Goal: Task Accomplishment & Management: Complete application form

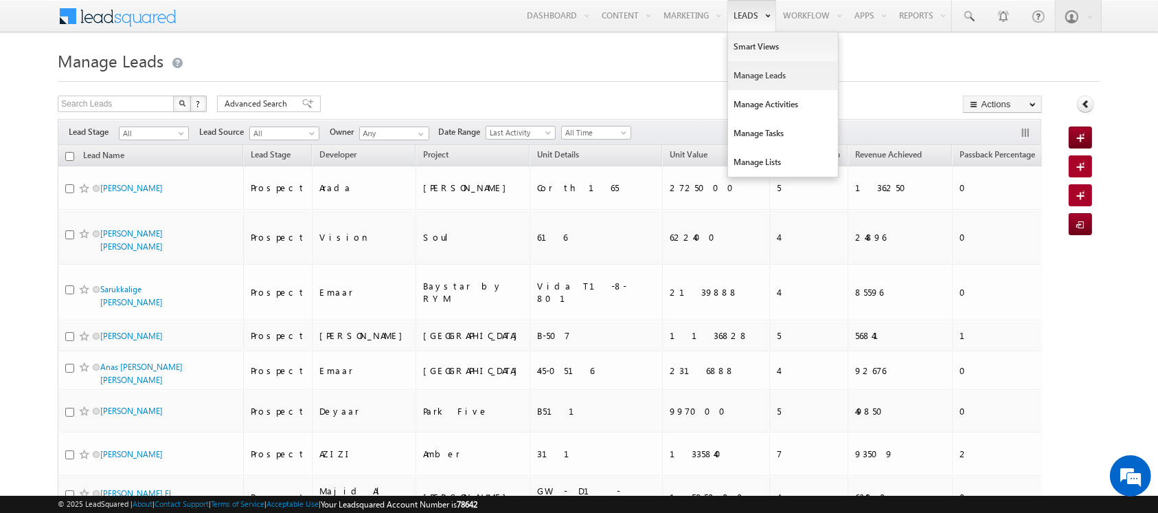
click at [743, 70] on link "Manage Leads" at bounding box center [783, 75] width 110 height 29
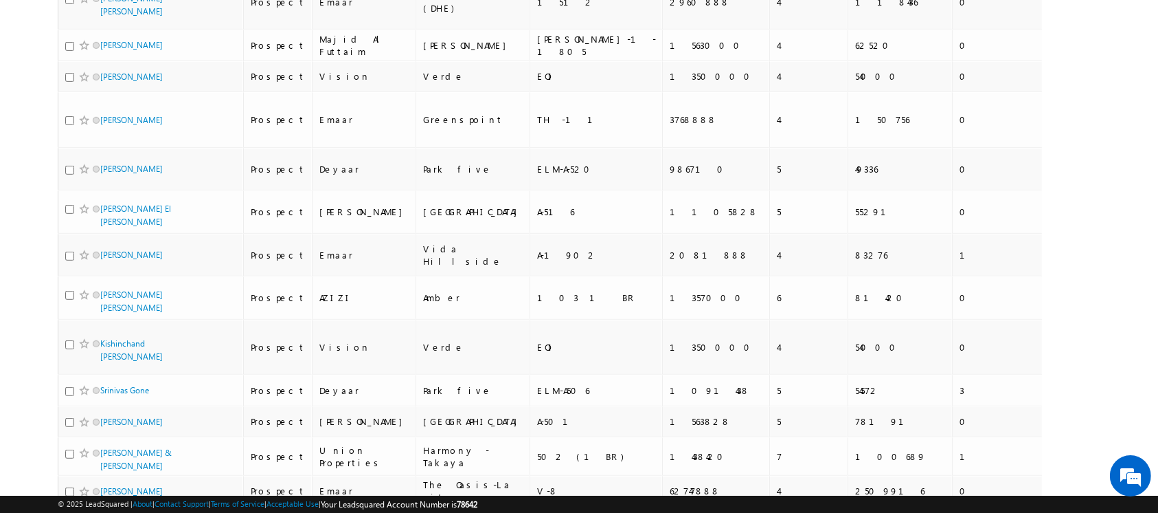
click at [105, 486] on li "200" at bounding box center [105, 488] width 33 height 14
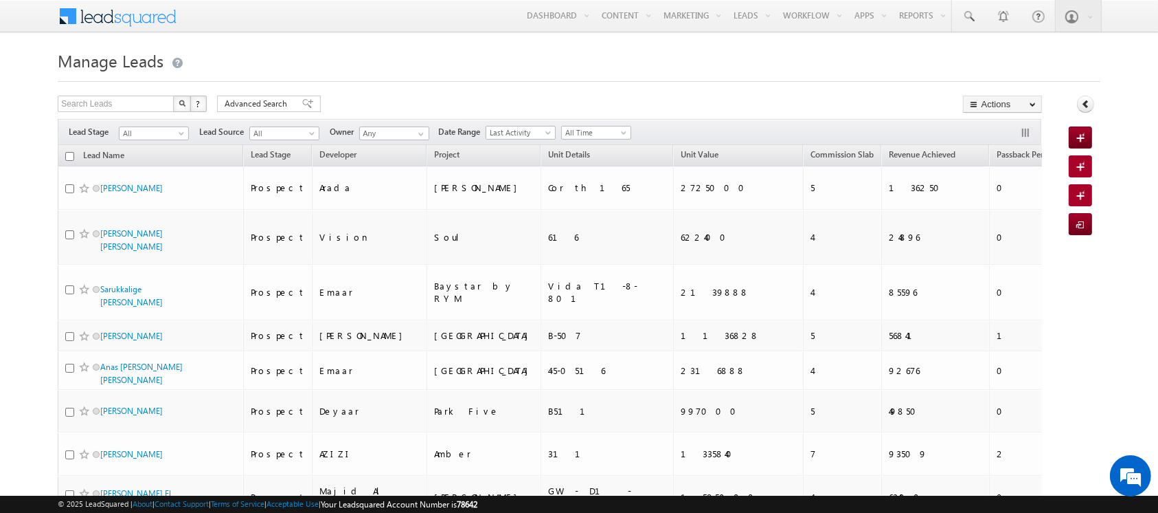
click at [759, 63] on h1 "Manage Leads" at bounding box center [579, 59] width 1042 height 27
click at [1077, 223] on span at bounding box center [1083, 225] width 13 height 14
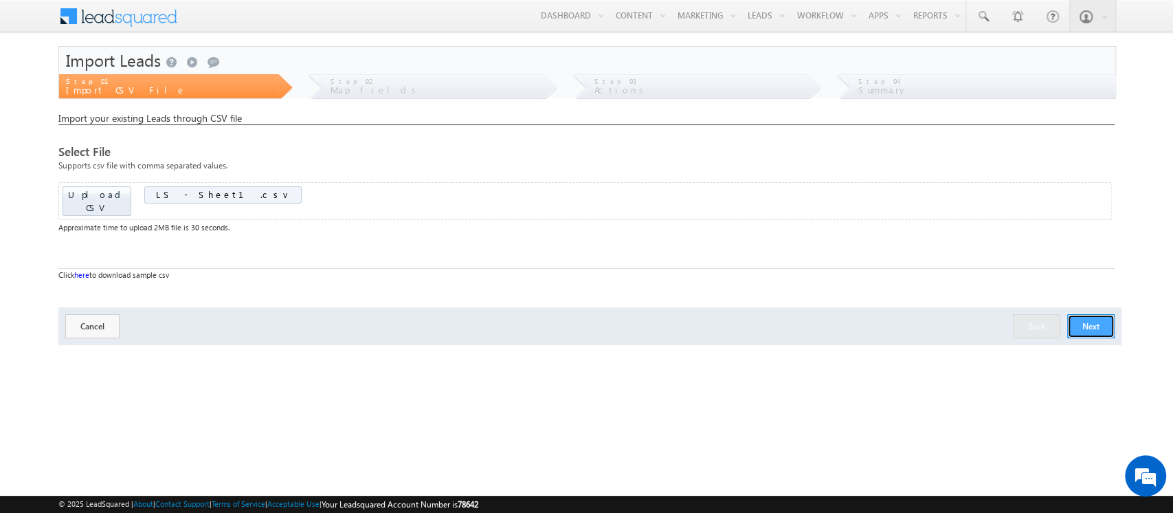
click at [1088, 314] on button "Next" at bounding box center [1090, 326] width 47 height 24
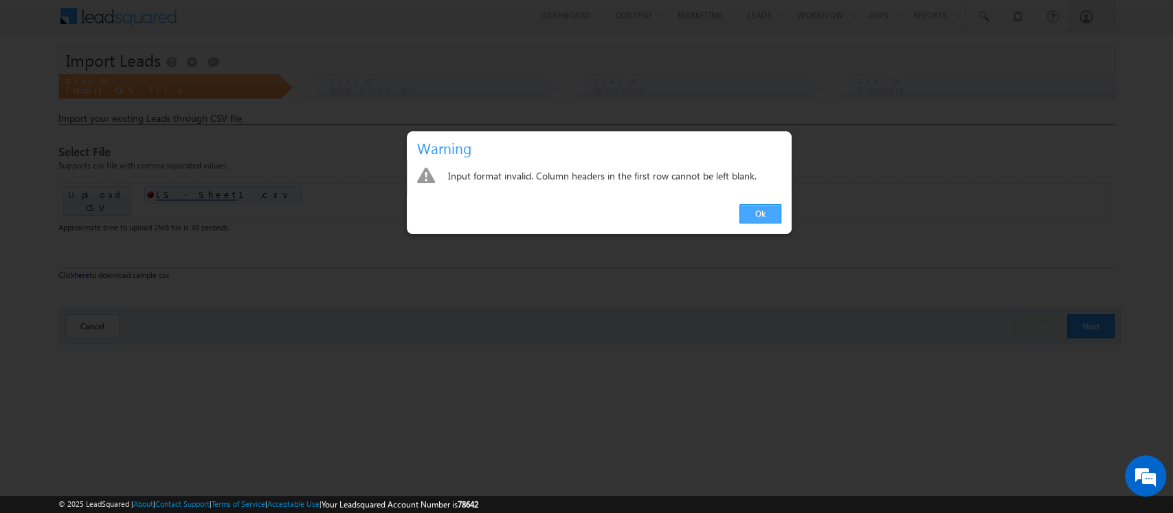
click at [751, 212] on link "Ok" at bounding box center [760, 213] width 42 height 19
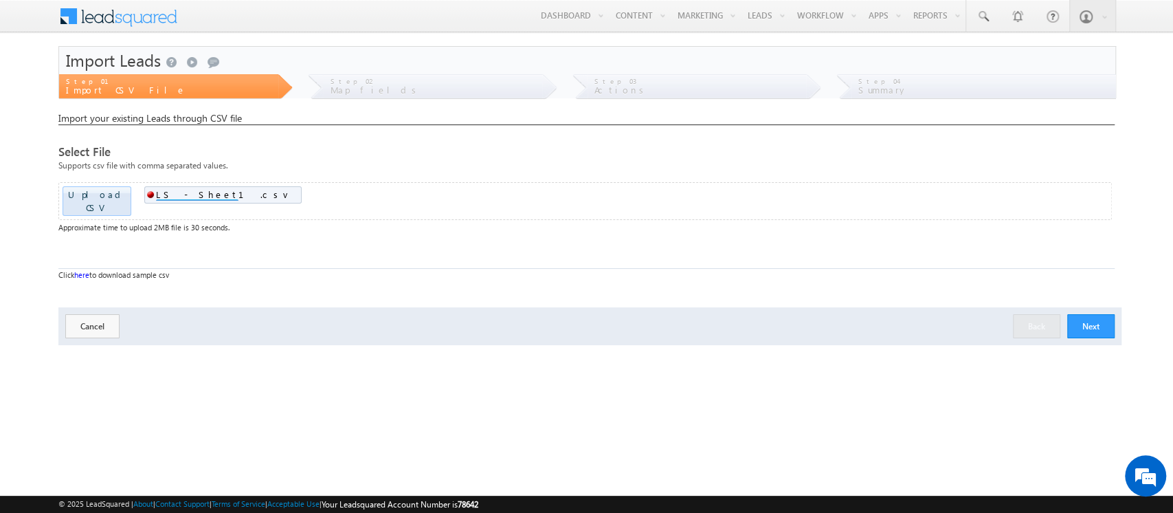
click at [1091, 314] on button "Next" at bounding box center [1090, 326] width 47 height 24
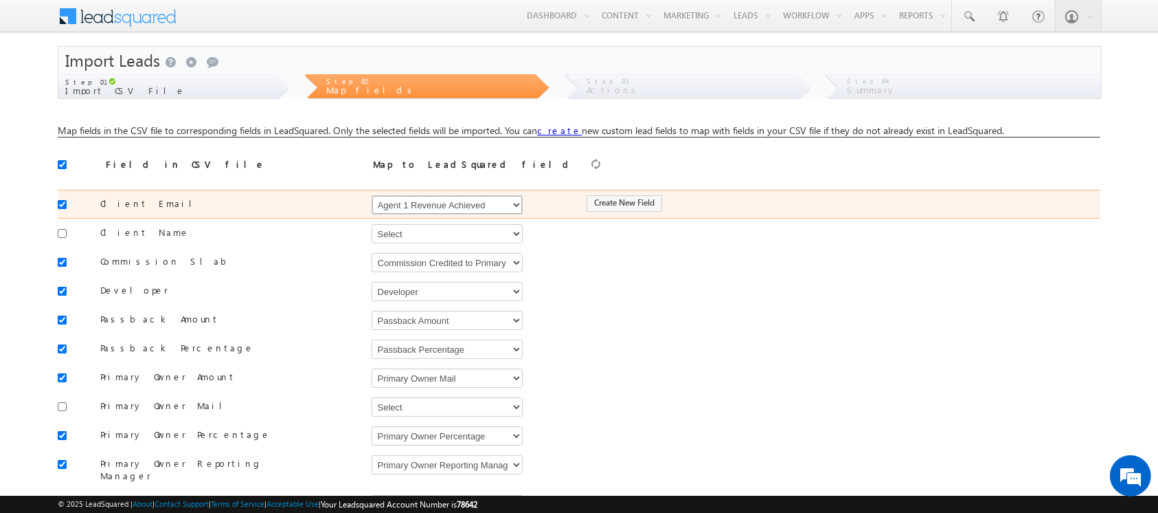
click at [412, 205] on select "Select Select Address 1 Address 2 Agent 1 Revenue Achieved Agent 2 Amount Achie…" at bounding box center [447, 204] width 151 height 19
select select "EmailAddress"
click at [372, 195] on select "Select Select Address 1 Address 2 Agent 1 Revenue Achieved Agent 2 Amount Achie…" at bounding box center [447, 204] width 151 height 19
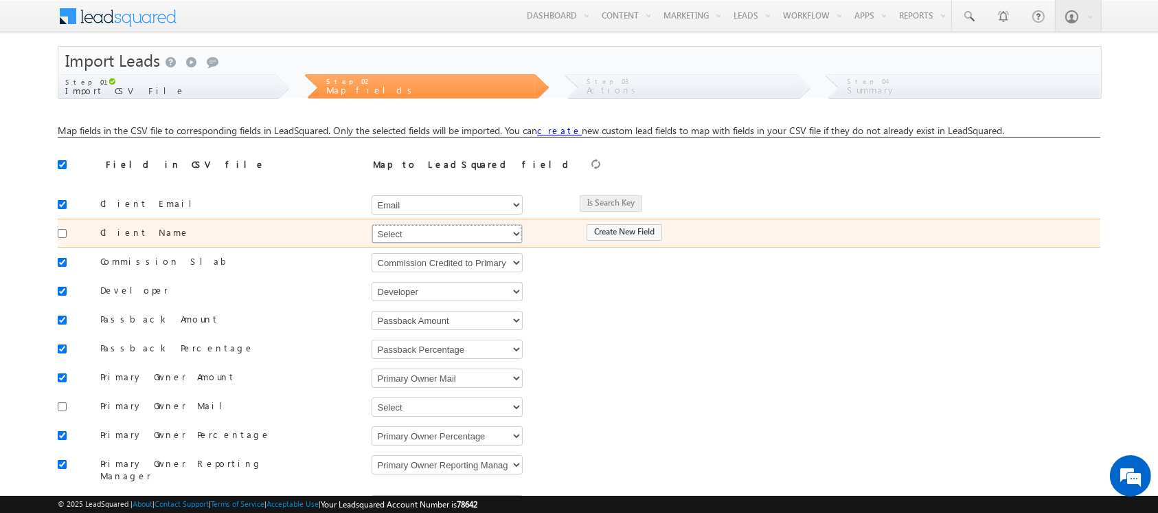
click at [421, 239] on select "Select Select Address 1 Address 2 Agent 1 Revenue Achieved Agent 2 Amount Achie…" at bounding box center [447, 233] width 151 height 19
select select "FirstName"
click at [372, 224] on select "Select Select Address 1 Address 2 Agent 1 Revenue Achieved Agent 2 Amount Achie…" at bounding box center [447, 233] width 151 height 19
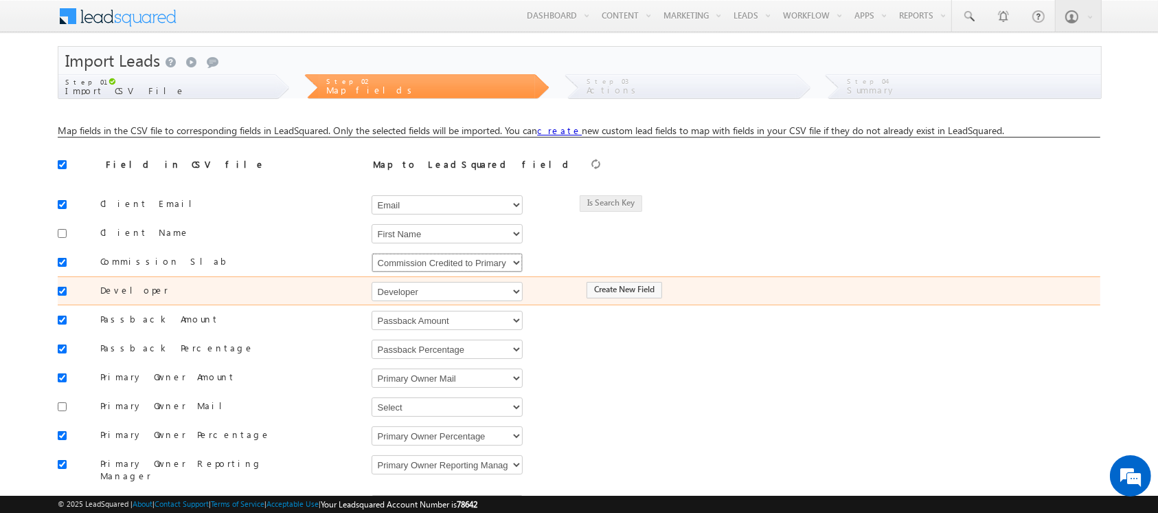
drag, startPoint x: 418, startPoint y: 260, endPoint x: 370, endPoint y: 280, distance: 52.1
click at [418, 260] on select "Select Select Address 1 Address 2 Agent 1 Revenue Achieved Agent 2 Amount Achie…" at bounding box center [447, 262] width 151 height 19
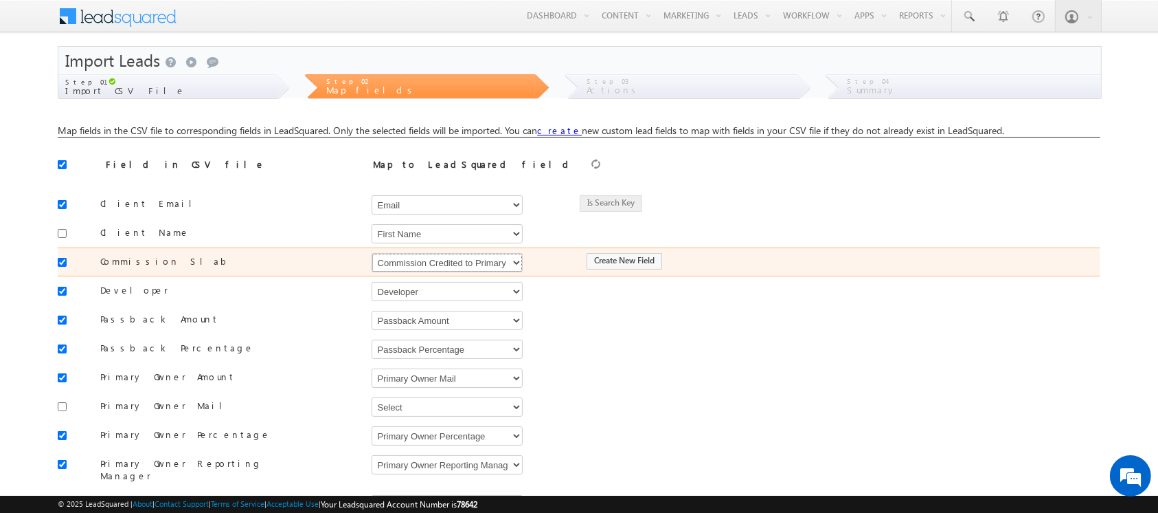
select select "mx_Commission_Slab"
click at [372, 253] on select "Select Select Address 1 Address 2 Agent 1 Revenue Achieved Agent 2 Amount Achie…" at bounding box center [447, 262] width 151 height 19
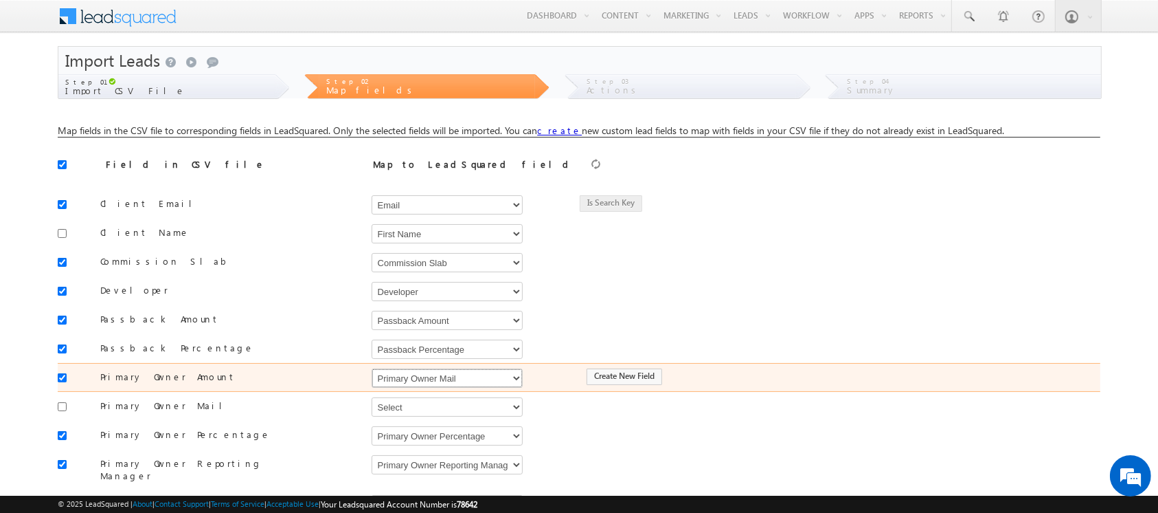
click at [480, 379] on select "Select Select Address 1 Address 2 Agent 1 Revenue Achieved Agent 2 Amount Achie…" at bounding box center [447, 377] width 151 height 19
select select "mx_Agent_1_Amount"
click at [372, 368] on select "Select Select Address 1 Address 2 Agent 1 Revenue Achieved Agent 2 Amount Achie…" at bounding box center [447, 377] width 151 height 19
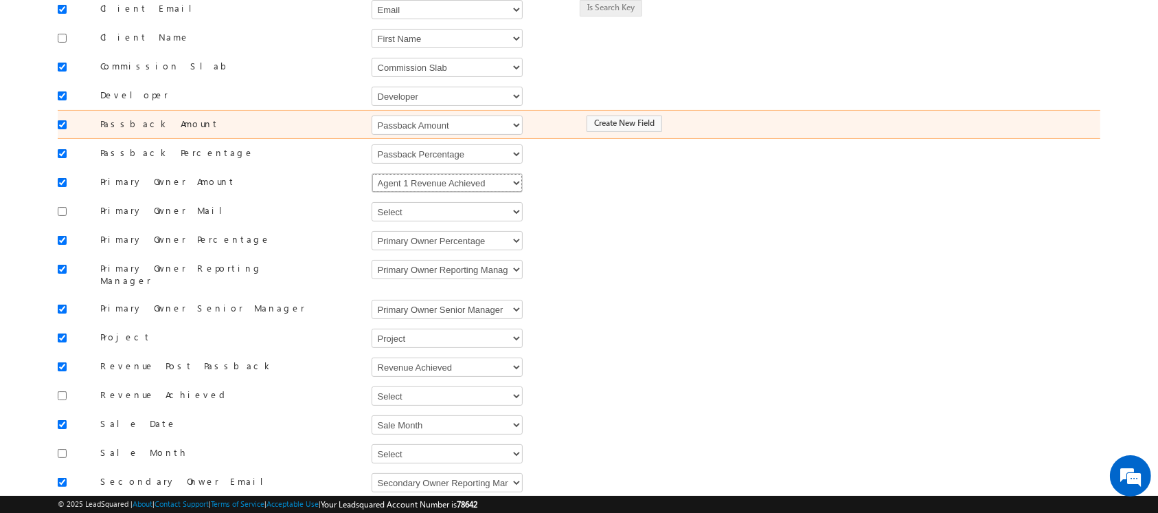
scroll to position [196, 0]
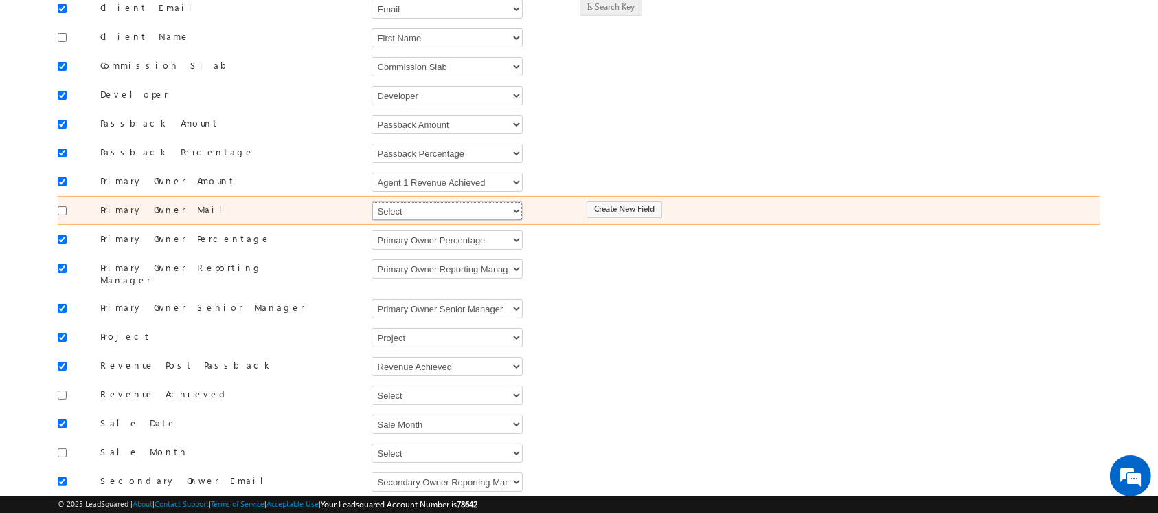
click at [449, 214] on select "Select Select Address 1 Address 2 Agent 1 Revenue Achieved Agent 2 Amount Achie…" at bounding box center [447, 210] width 151 height 19
select select "mx_Agent_Email"
click at [372, 201] on select "Select Select Address 1 Address 2 Agent 1 Revenue Achieved Agent 2 Amount Achie…" at bounding box center [447, 210] width 151 height 19
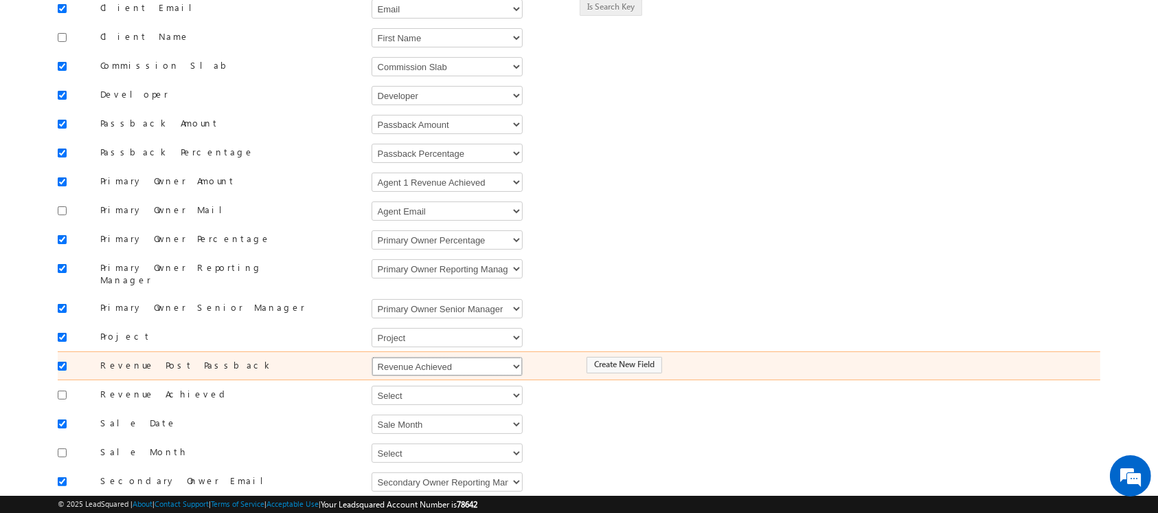
click at [495, 357] on select "Select Select Address 1 Address 2 Agent 1 Revenue Achieved Agent 2 Amount Achie…" at bounding box center [447, 366] width 151 height 19
select select "mx_Revenue_Post_Passback"
click at [372, 357] on select "Select Select Address 1 Address 2 Agent 1 Revenue Achieved Agent 2 Amount Achie…" at bounding box center [447, 366] width 151 height 19
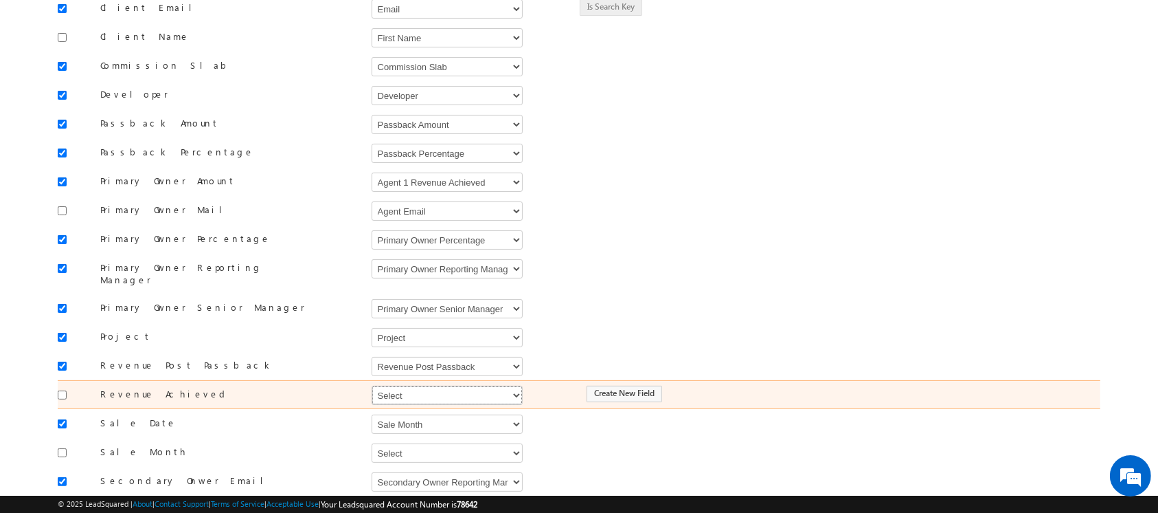
click at [447, 385] on select "Select Select Address 1 Address 2 Agent 1 Revenue Achieved Agent 2 Amount Achie…" at bounding box center [447, 394] width 151 height 19
select select "mx1_Revenue_Achieved"
click at [372, 385] on select "Select Select Address 1 Address 2 Agent 1 Revenue Achieved Agent 2 Amount Achie…" at bounding box center [447, 394] width 151 height 19
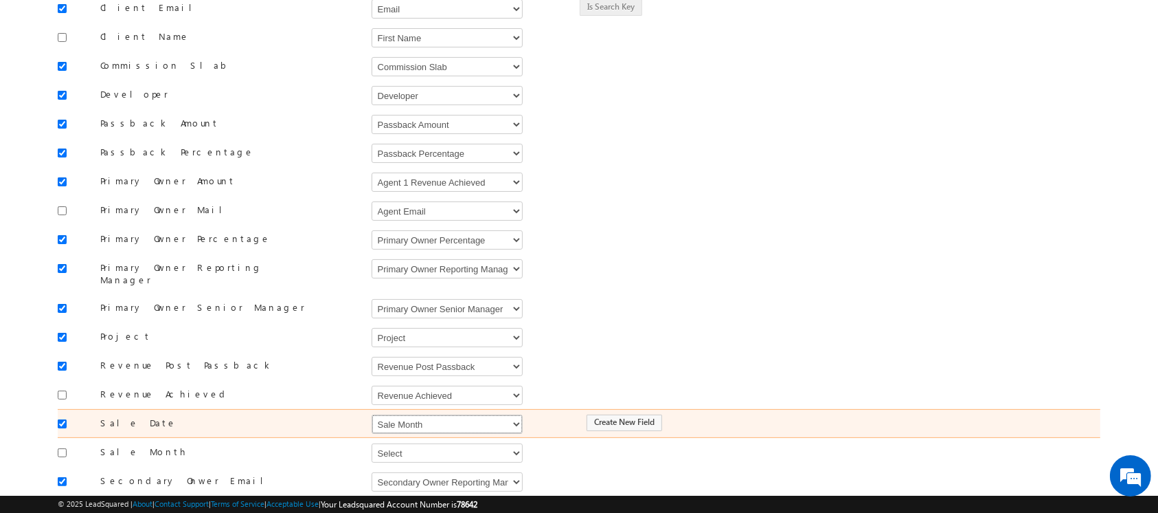
click at [447, 414] on select "Select Select Address 1 Address 2 Agent 1 Revenue Achieved Agent 2 Amount Achie…" at bounding box center [447, 423] width 151 height 19
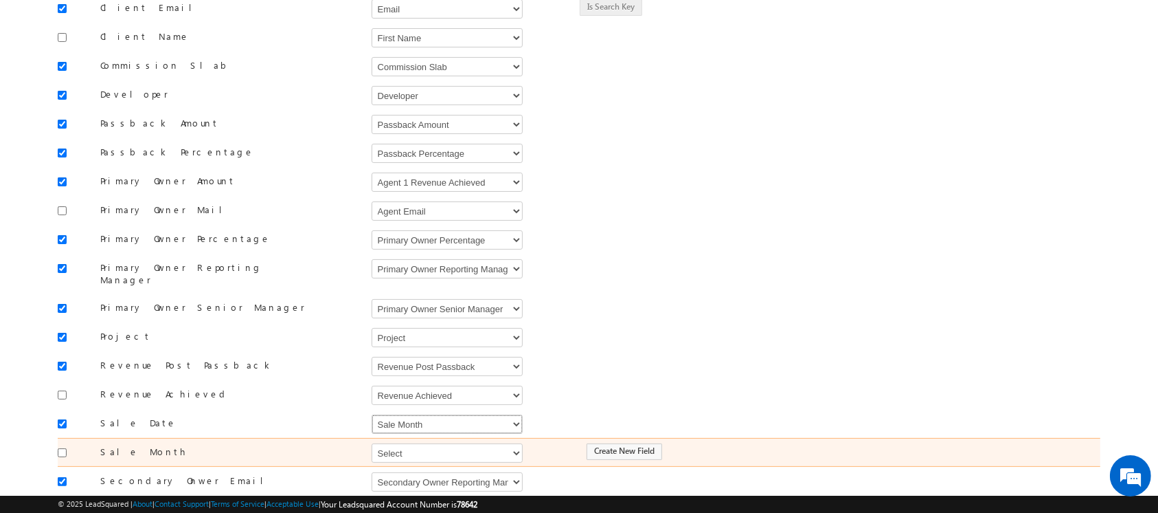
select select "mx_Booking_Date"
click at [440, 443] on select "Select Select Address 1 Address 2 Agent 1 Revenue Achieved Agent 2 Amount Achie…" at bounding box center [447, 452] width 151 height 19
select select "mx_Sale_Month"
click at [372, 443] on select "Select Select Address 1 Address 2 Agent 1 Revenue Achieved Agent 2 Amount Achie…" at bounding box center [447, 452] width 151 height 19
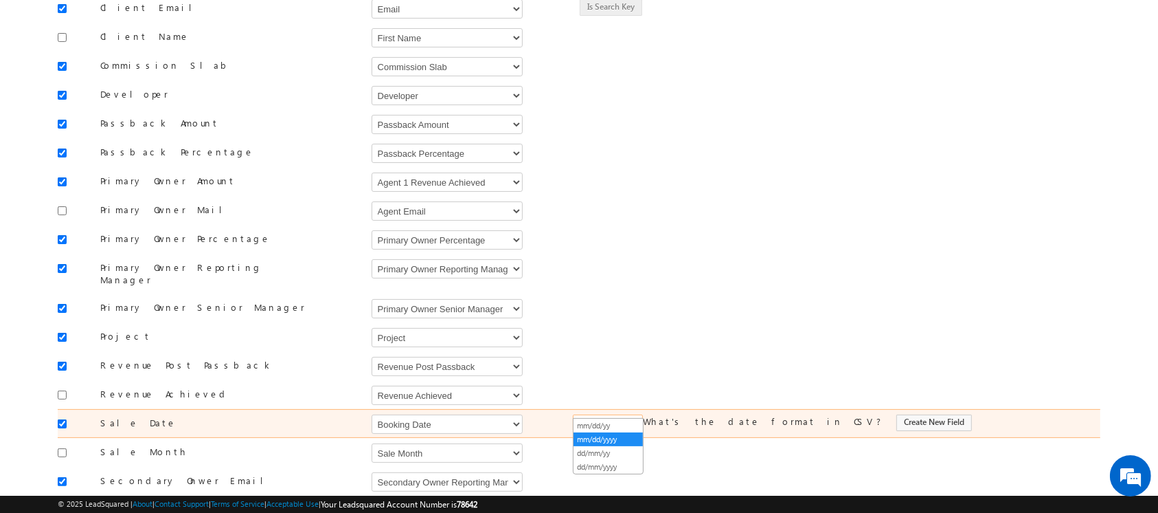
click at [638, 420] on span at bounding box center [636, 425] width 11 height 11
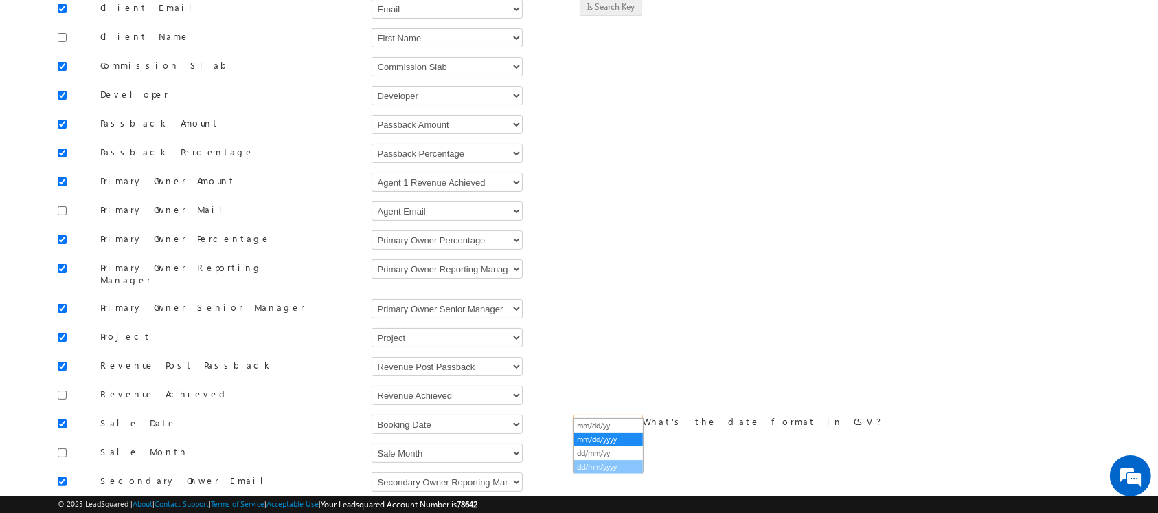
click at [621, 462] on link "dd/mm/yyyy" at bounding box center [608, 466] width 69 height 12
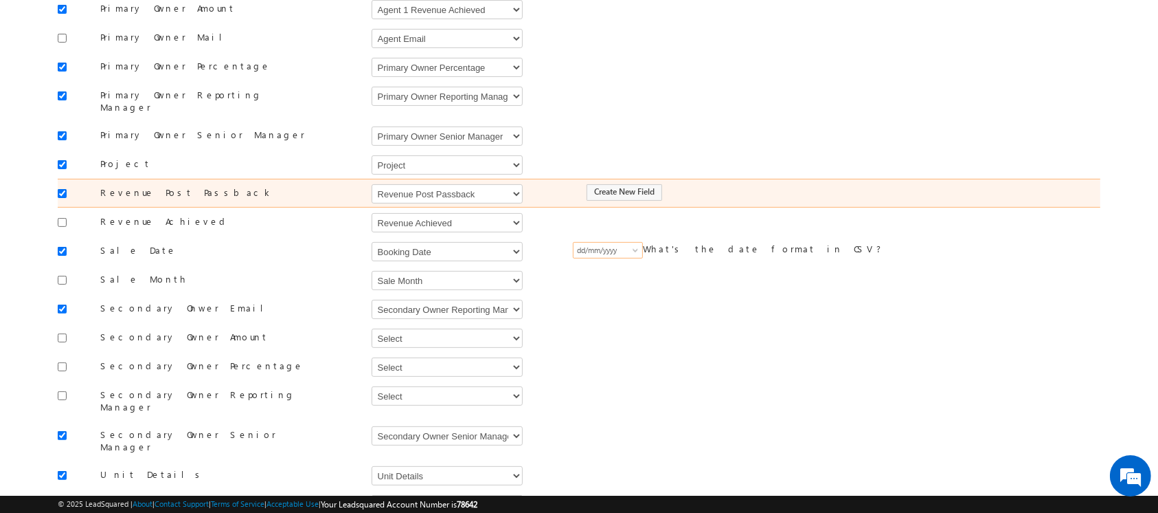
scroll to position [374, 0]
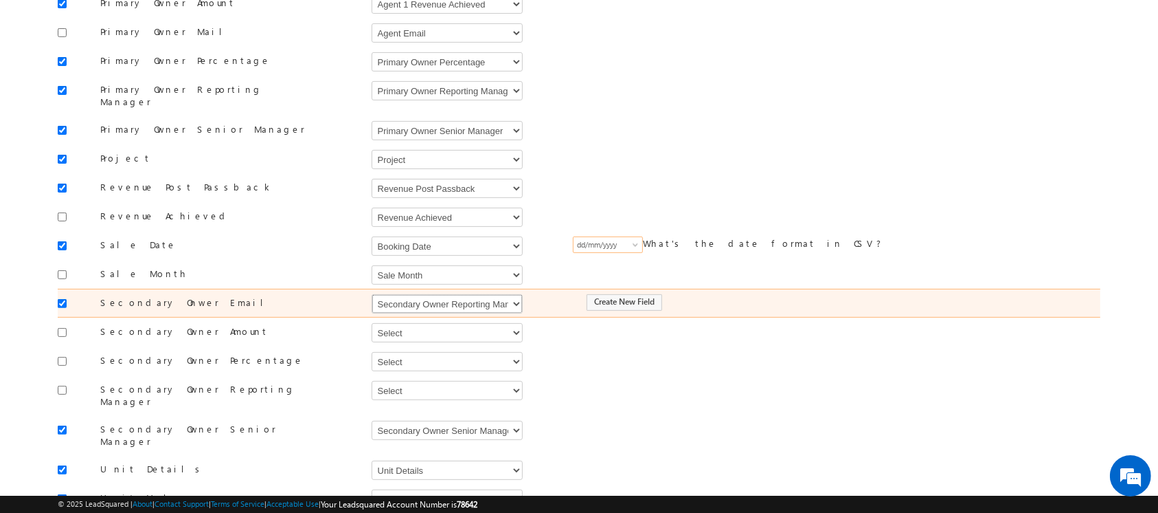
click at [447, 295] on select "Select Select Address 1 Address 2 Agent 1 Revenue Achieved Agent 2 Amount Achie…" at bounding box center [447, 303] width 151 height 19
select select "mx_Assisted_By"
click at [372, 294] on select "Select Select Address 1 Address 2 Agent 1 Revenue Achieved Agent 2 Amount Achie…" at bounding box center [447, 303] width 151 height 19
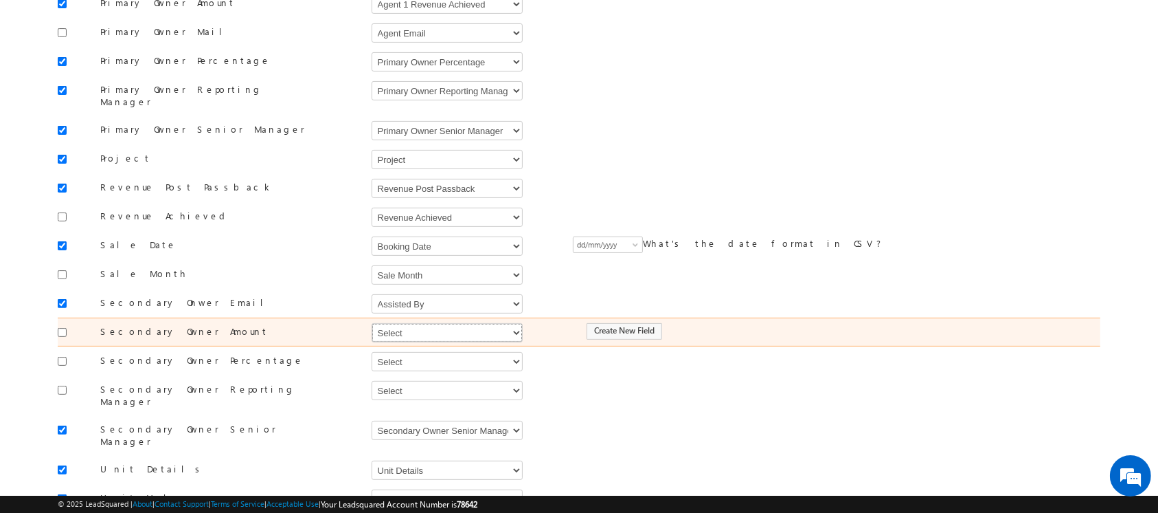
click at [407, 323] on select "Select Select Address 1 Address 2 Agent 1 Revenue Achieved Agent 2 Amount Achie…" at bounding box center [447, 332] width 151 height 19
select select "mx_Agent_2_Amount"
click at [372, 323] on select "Select Select Address 1 Address 2 Agent 1 Revenue Achieved Agent 2 Amount Achie…" at bounding box center [447, 332] width 151 height 19
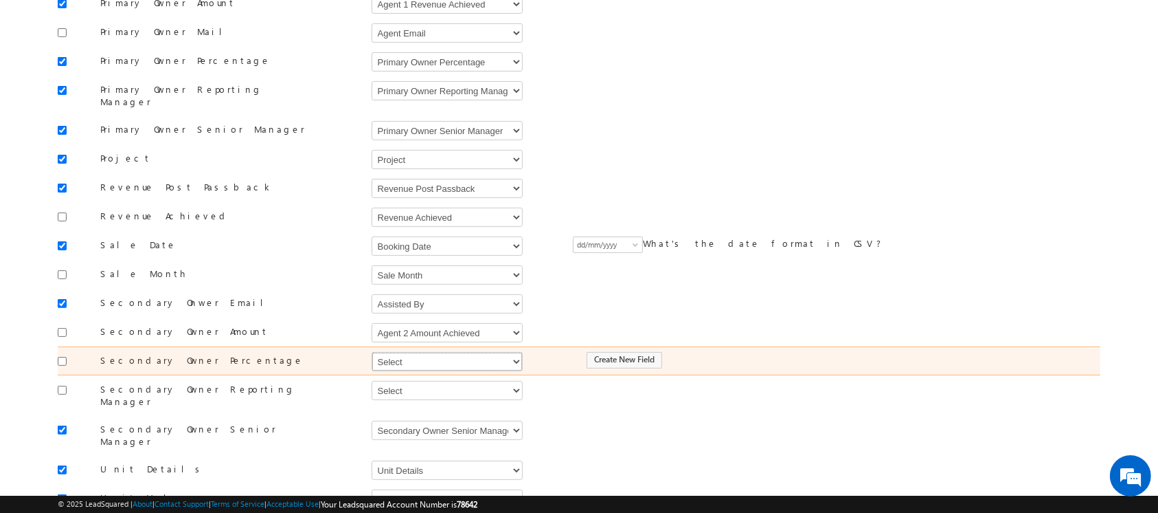
click at [422, 352] on select "Select Select Address 1 Address 2 Agent 1 Revenue Achieved Agent 2 Amount Achie…" at bounding box center [447, 361] width 151 height 19
select select "mx_Assisted_By_Percentage"
click at [372, 352] on select "Select Select Address 1 Address 2 Agent 1 Revenue Achieved Agent 2 Amount Achie…" at bounding box center [447, 361] width 151 height 19
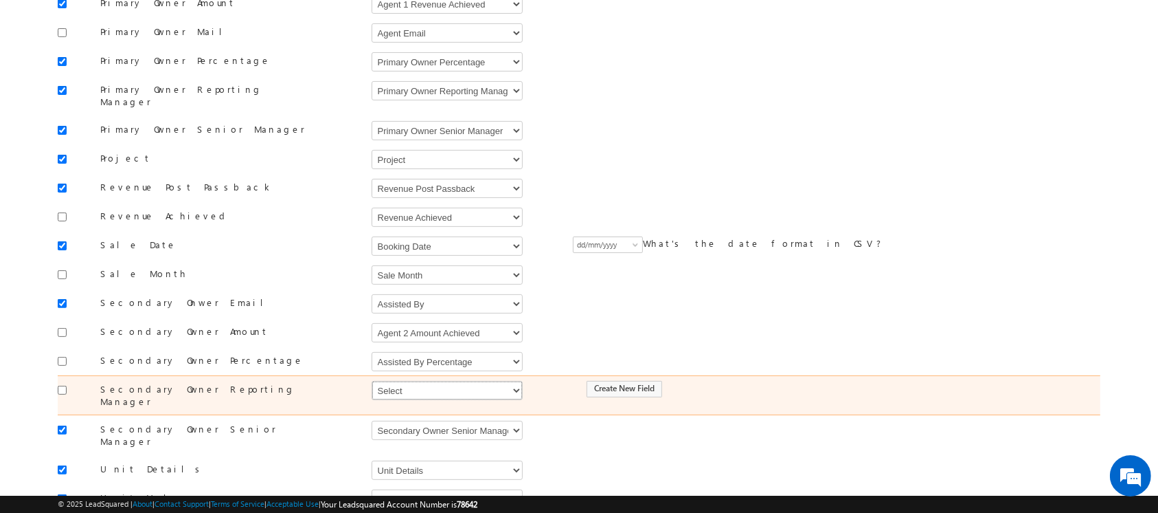
click at [418, 381] on select "Select Select Address 1 Address 2 Agent 1 Revenue Achieved Agent 2 Amount Achie…" at bounding box center [447, 390] width 151 height 19
select select "mx_Secondary_Owner_Reporting_Manager"
click at [372, 381] on select "Select Select Address 1 Address 2 Agent 1 Revenue Achieved Agent 2 Amount Achie…" at bounding box center [447, 390] width 151 height 19
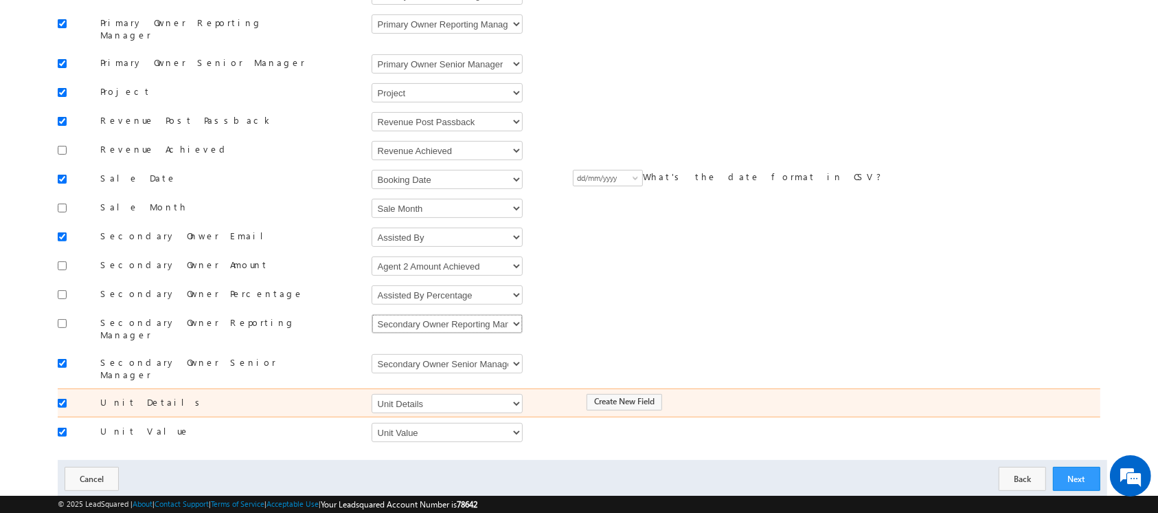
scroll to position [441, 0]
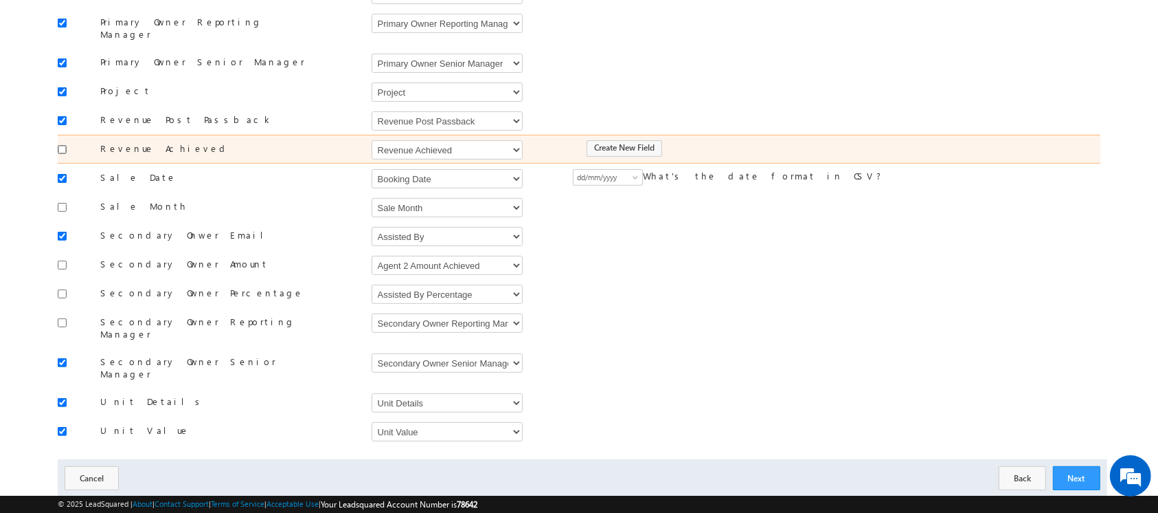
click at [63, 145] on input "checkbox" at bounding box center [62, 149] width 9 height 9
checkbox input "true"
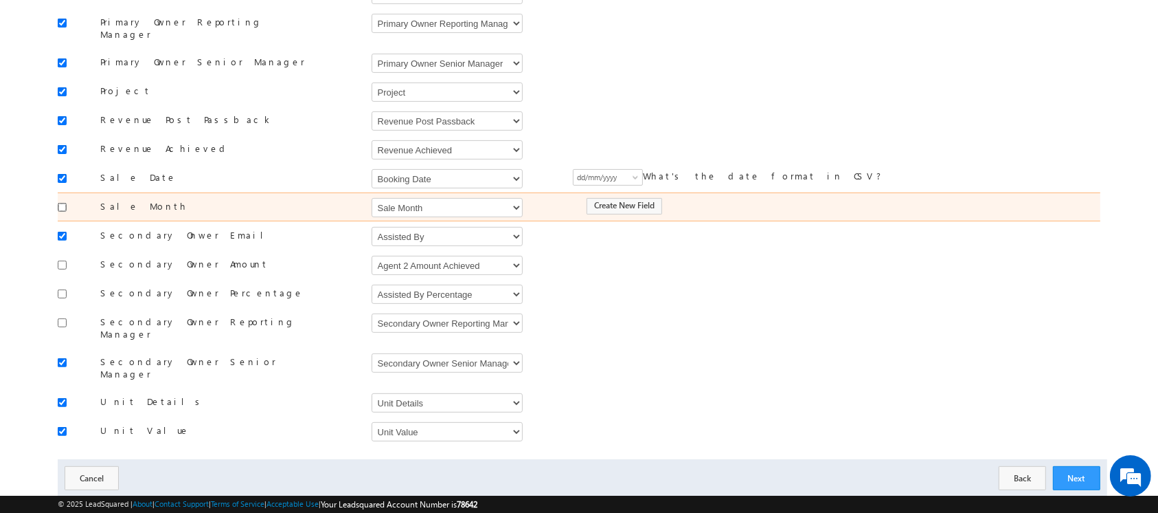
click at [60, 203] on input "checkbox" at bounding box center [62, 207] width 9 height 9
checkbox input "true"
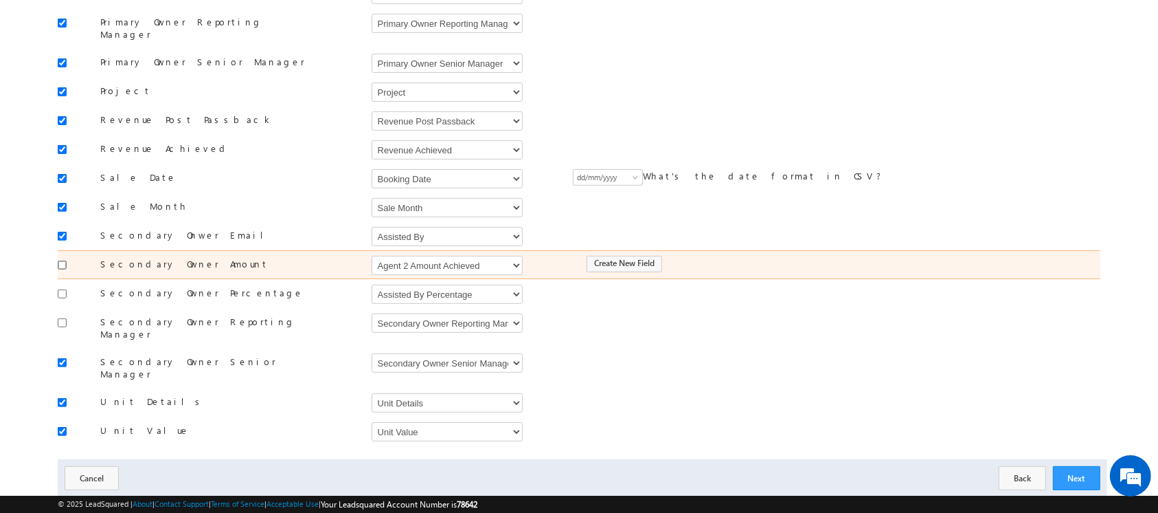
click at [60, 260] on input "checkbox" at bounding box center [62, 264] width 9 height 9
checkbox input "true"
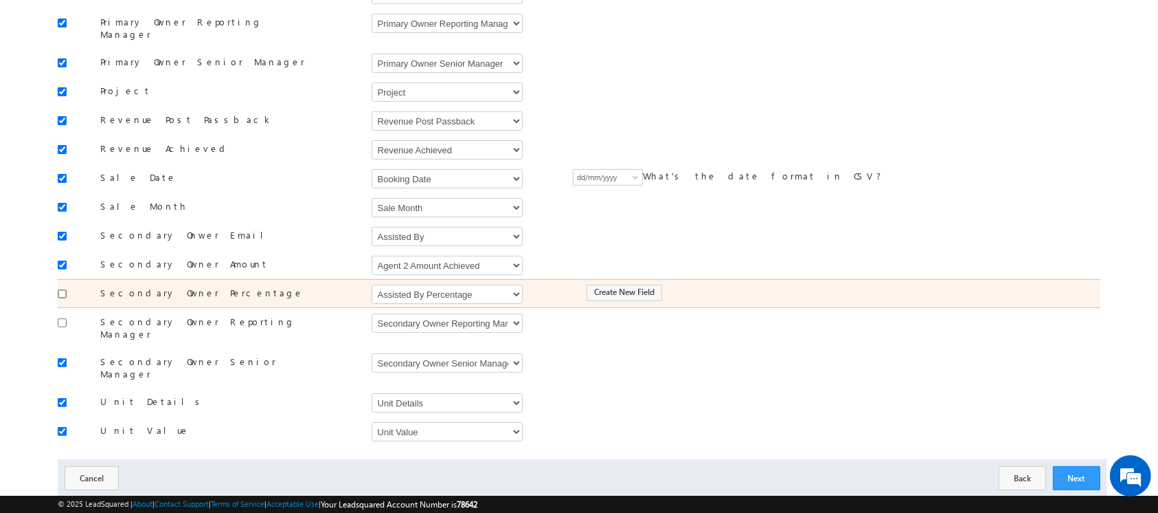
click at [61, 289] on input "checkbox" at bounding box center [62, 293] width 9 height 9
checkbox input "true"
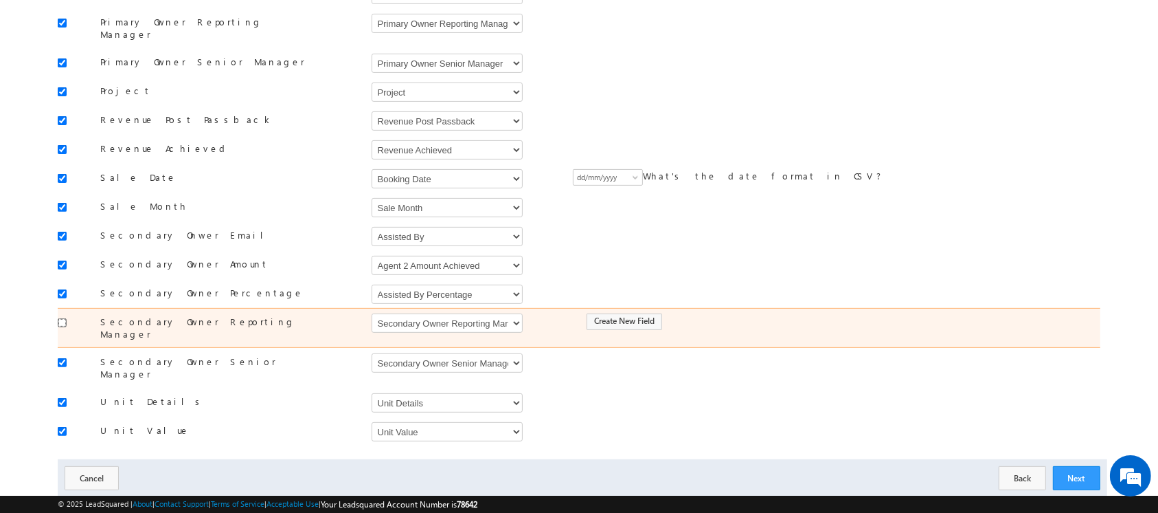
click at [62, 318] on input "checkbox" at bounding box center [62, 322] width 9 height 9
checkbox input "true"
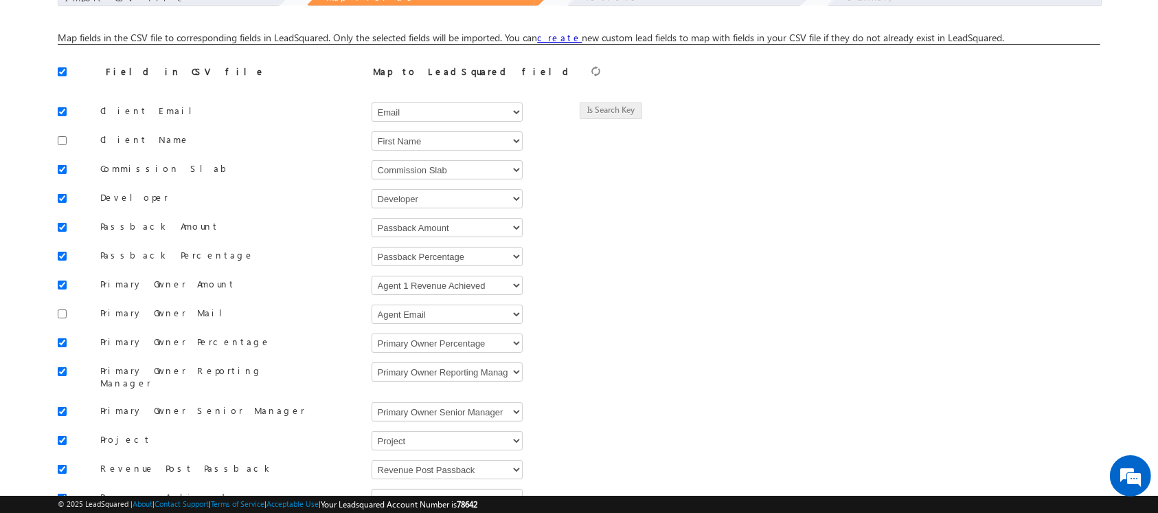
scroll to position [91, 0]
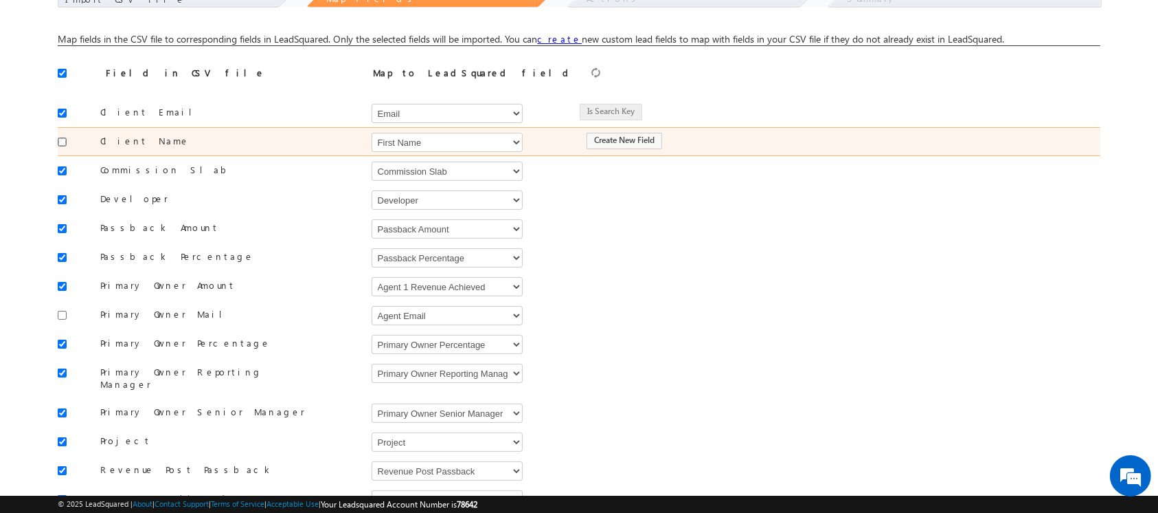
click at [60, 143] on input "checkbox" at bounding box center [62, 141] width 9 height 9
checkbox input "true"
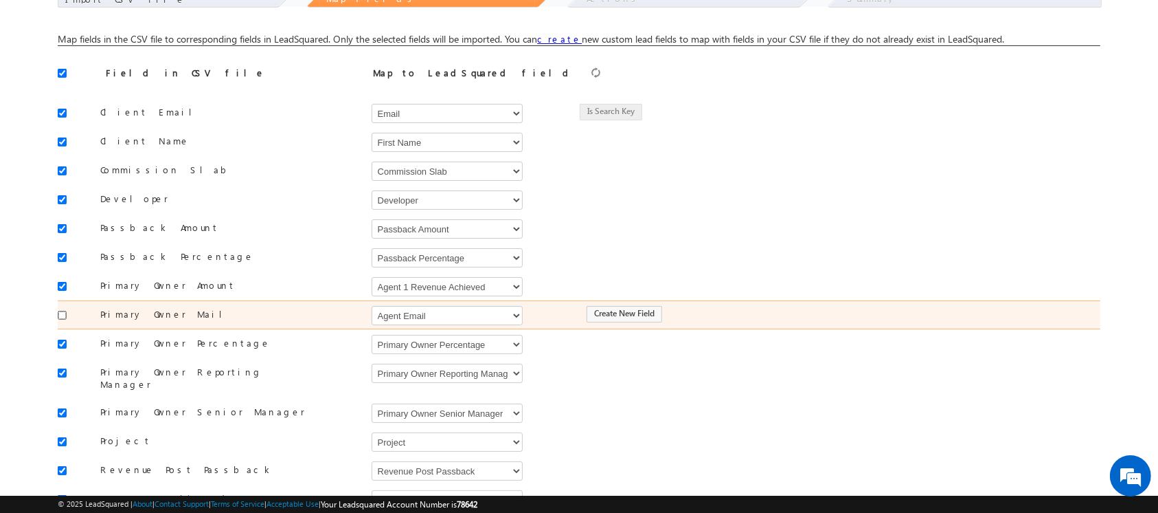
click at [64, 313] on input "checkbox" at bounding box center [62, 315] width 9 height 9
checkbox input "true"
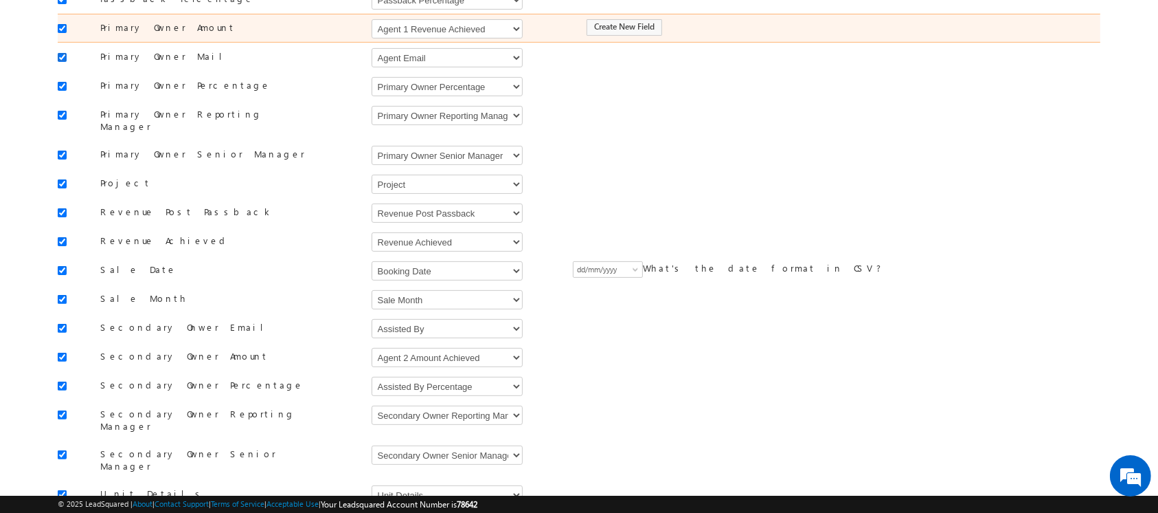
scroll to position [445, 0]
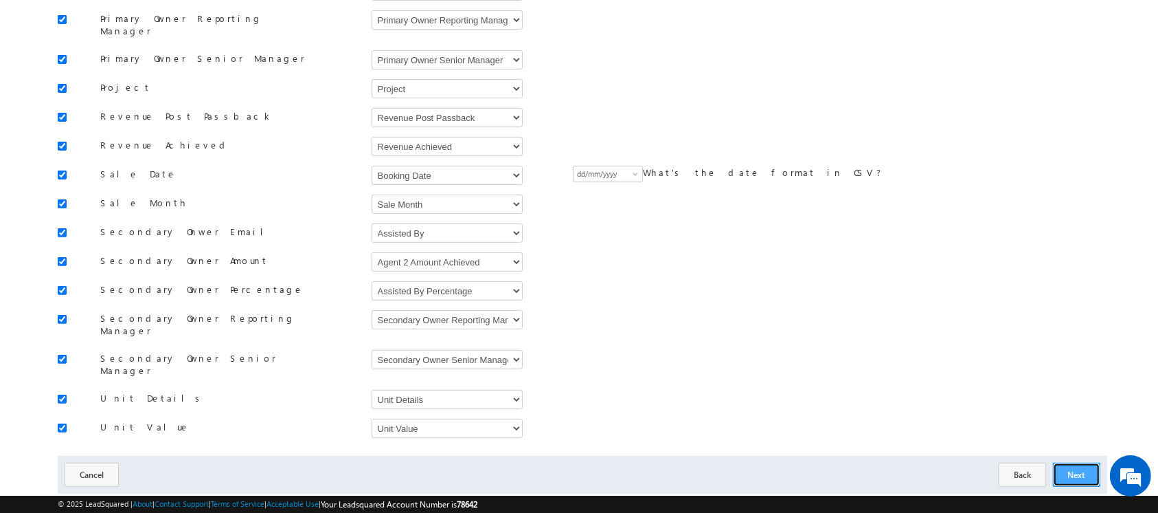
click at [1083, 462] on button "Next" at bounding box center [1076, 474] width 47 height 24
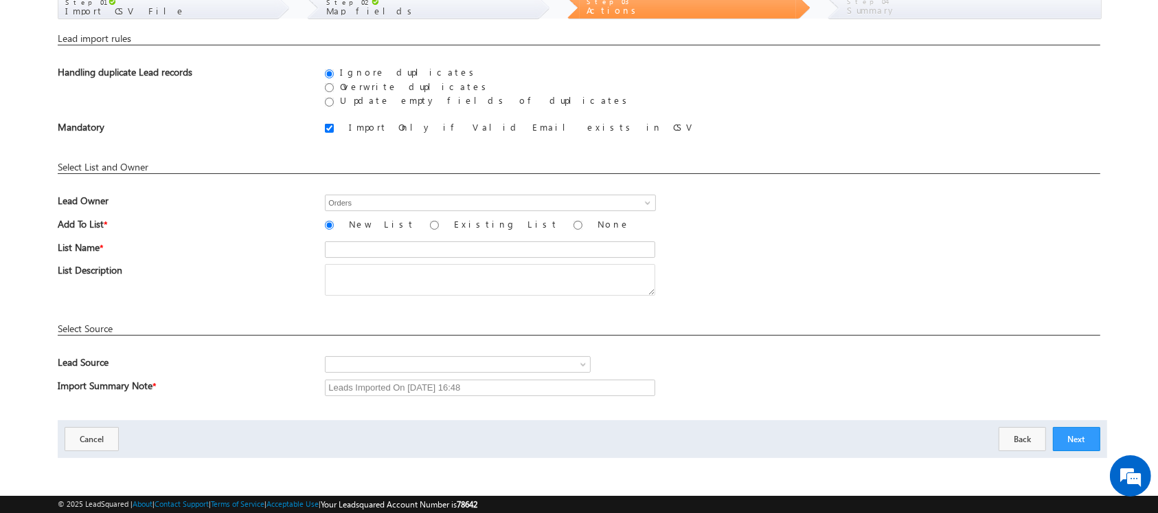
scroll to position [80, 0]
click at [361, 198] on input "Orders" at bounding box center [490, 202] width 331 height 16
click at [361, 241] on input "text" at bounding box center [490, 249] width 330 height 16
click at [1062, 440] on button "Next" at bounding box center [1076, 439] width 47 height 24
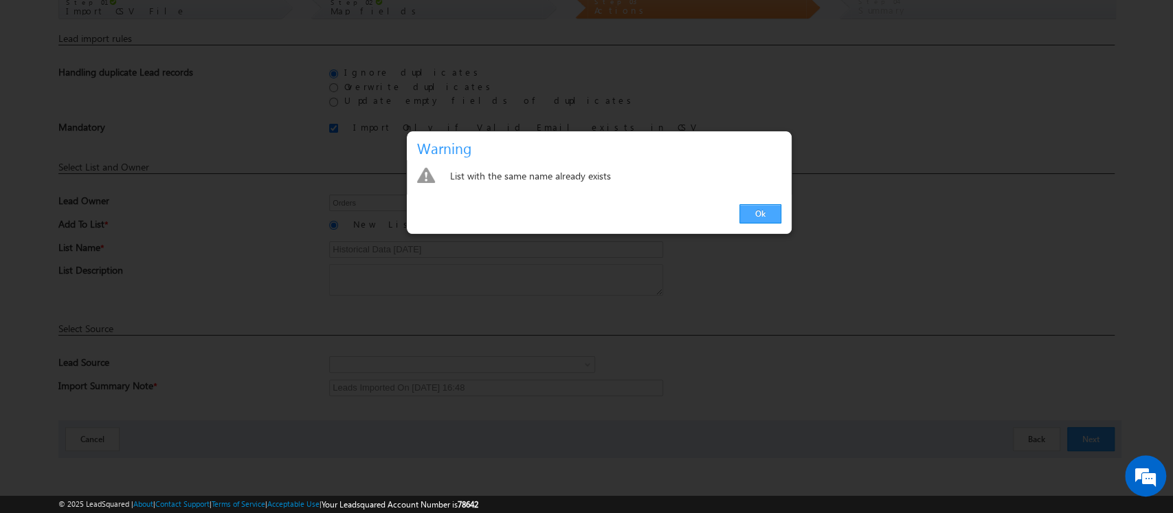
click at [767, 211] on link "Ok" at bounding box center [760, 213] width 42 height 19
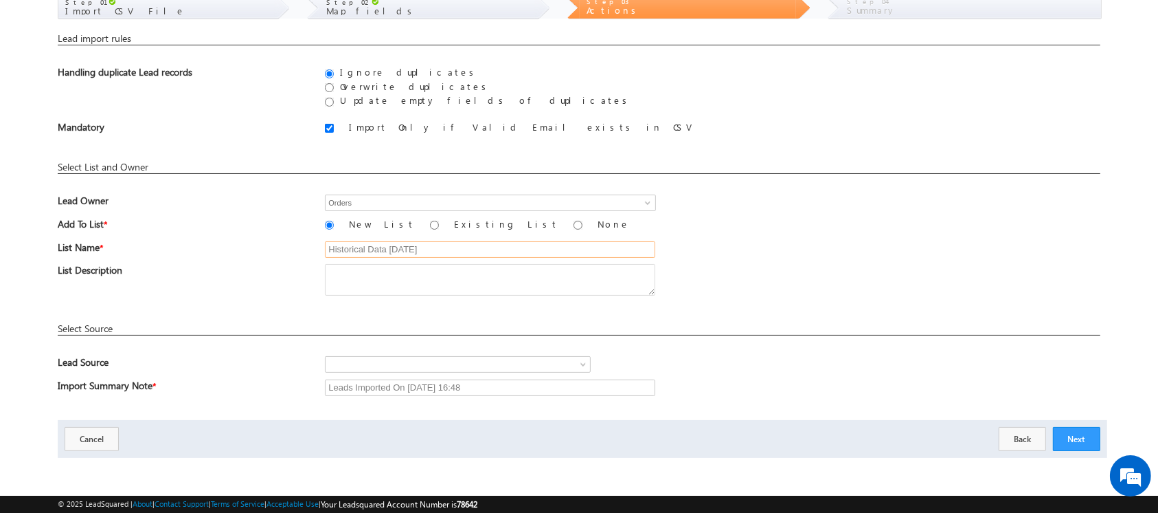
click at [493, 244] on input "Historical Data 26 sep 2025" at bounding box center [490, 249] width 330 height 16
type input "Historical Data 26 sep 2025 (1)"
click at [1080, 441] on button "Next" at bounding box center [1076, 439] width 47 height 24
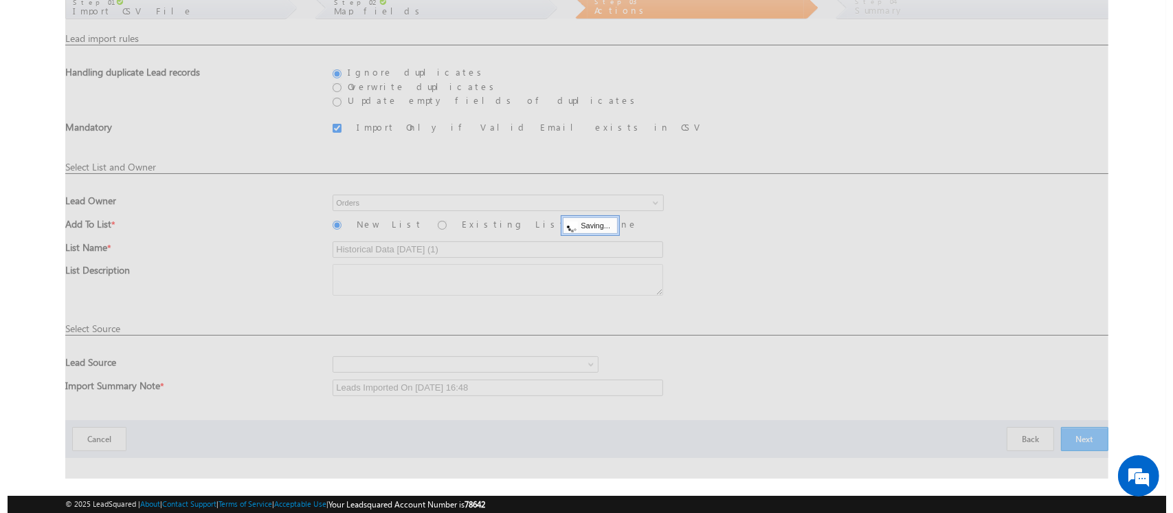
scroll to position [0, 0]
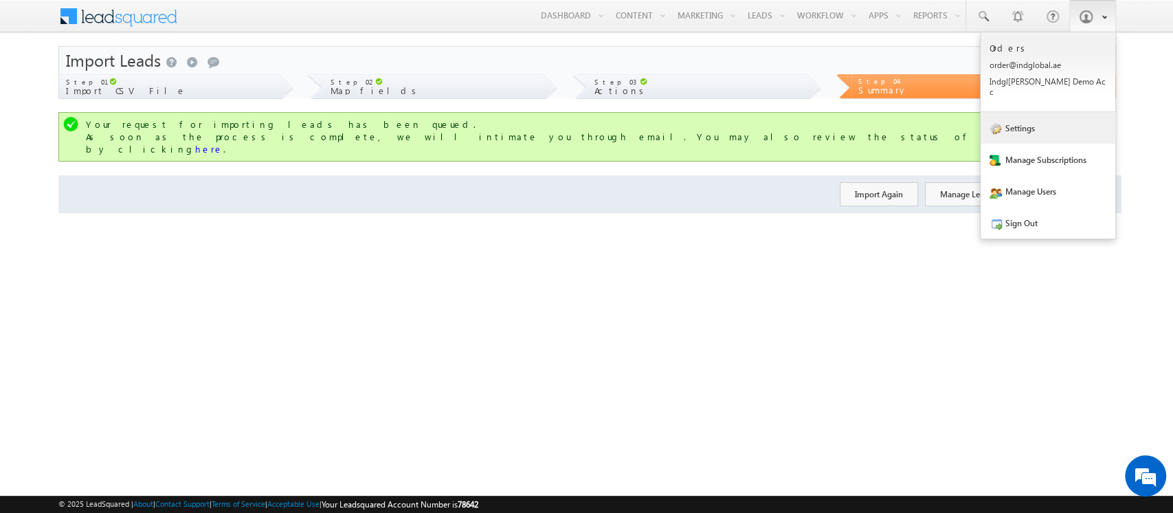
click at [1000, 113] on link "Settings" at bounding box center [1047, 128] width 135 height 32
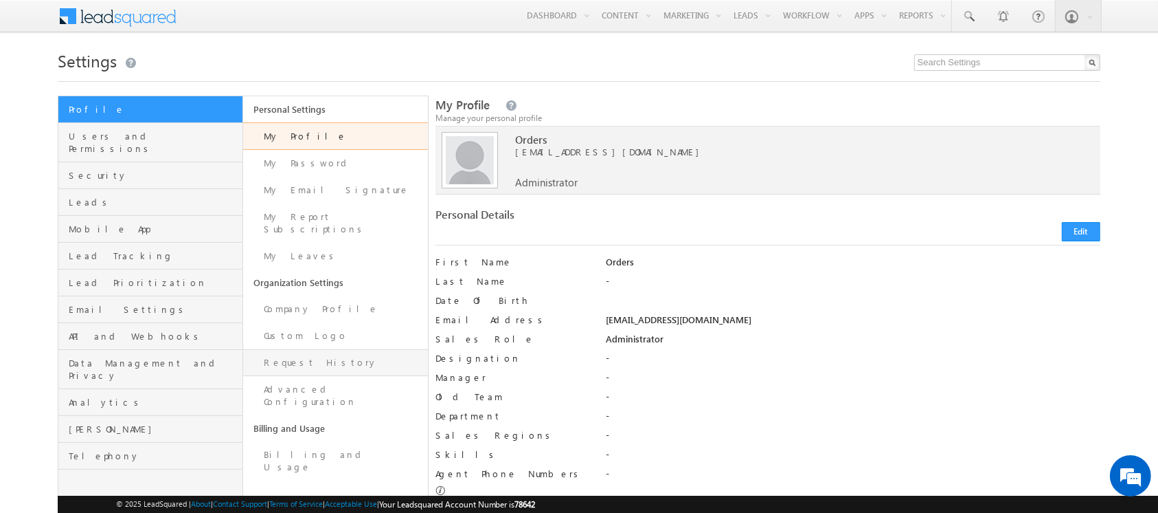
click at [302, 350] on link "Request History" at bounding box center [335, 362] width 185 height 27
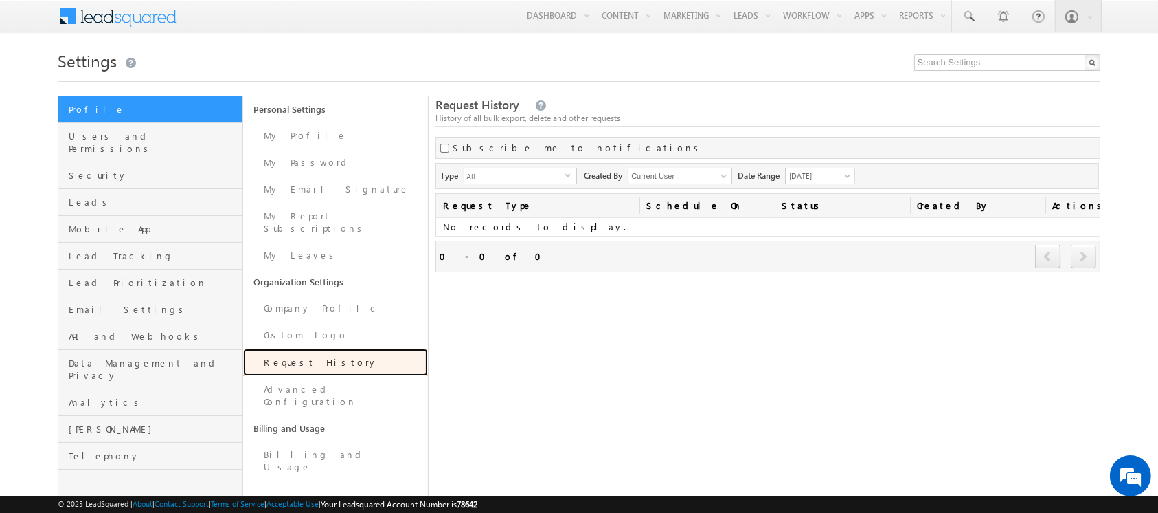
click at [302, 350] on link "Request History" at bounding box center [335, 361] width 185 height 27
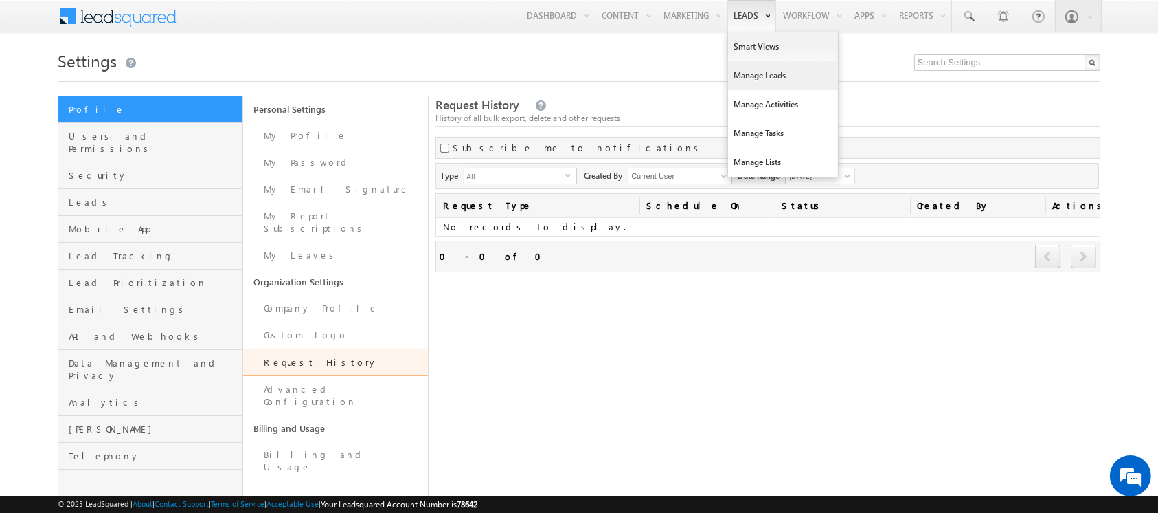
click at [756, 71] on link "Manage Leads" at bounding box center [783, 75] width 110 height 29
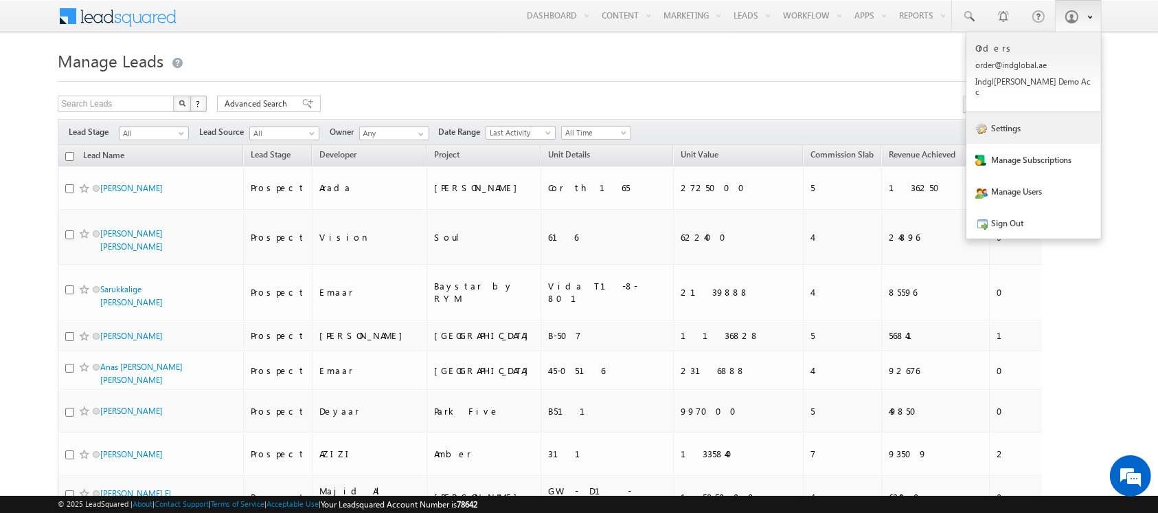
click at [1007, 112] on link "Settings" at bounding box center [1034, 128] width 135 height 32
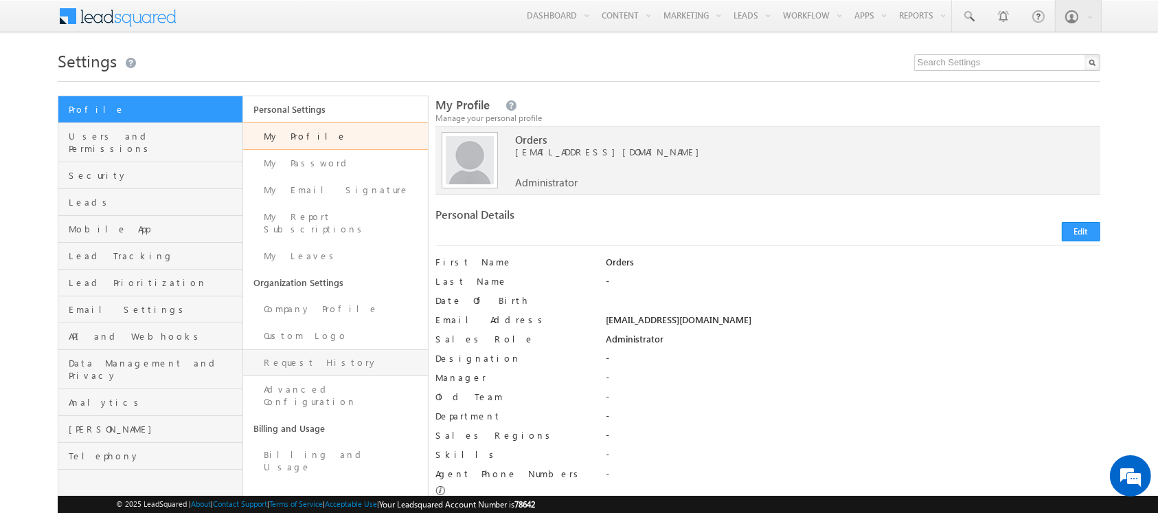
click at [333, 351] on link "Request History" at bounding box center [335, 362] width 185 height 27
